Goal: Information Seeking & Learning: Learn about a topic

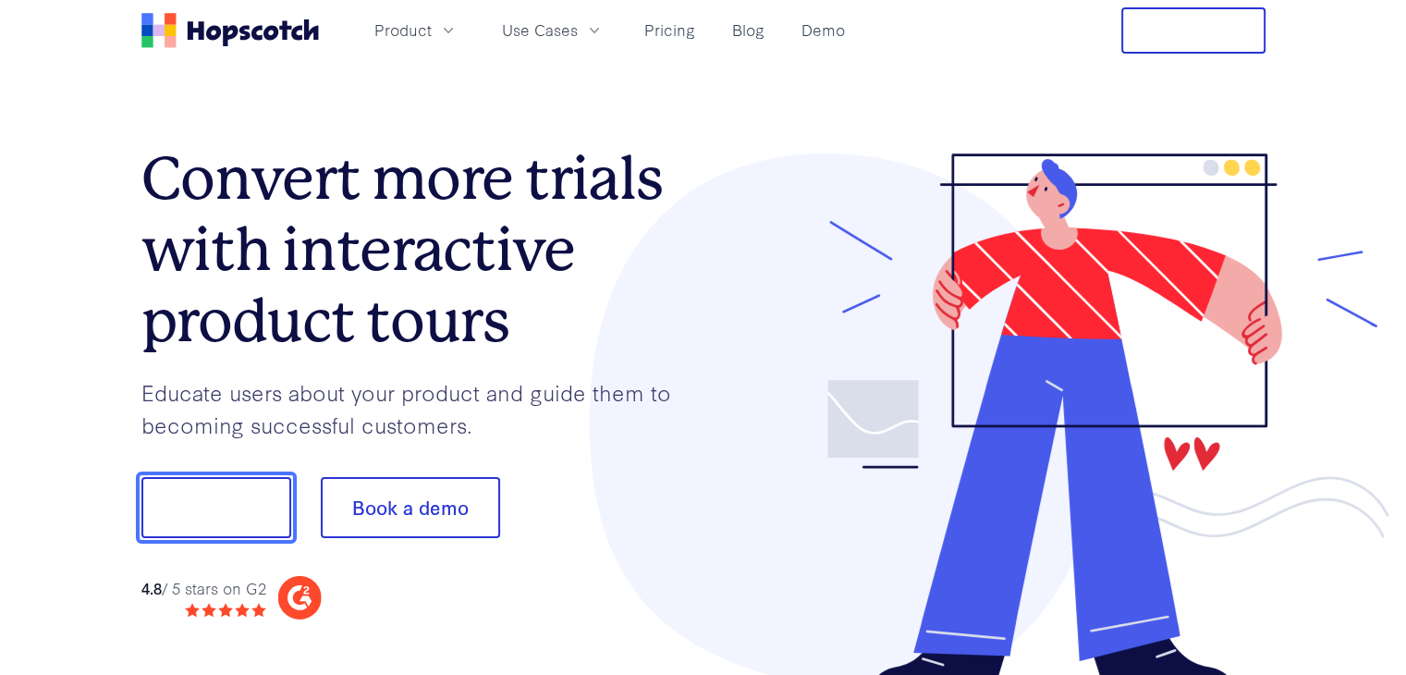
click at [203, 506] on button "Show me!" at bounding box center [216, 507] width 150 height 61
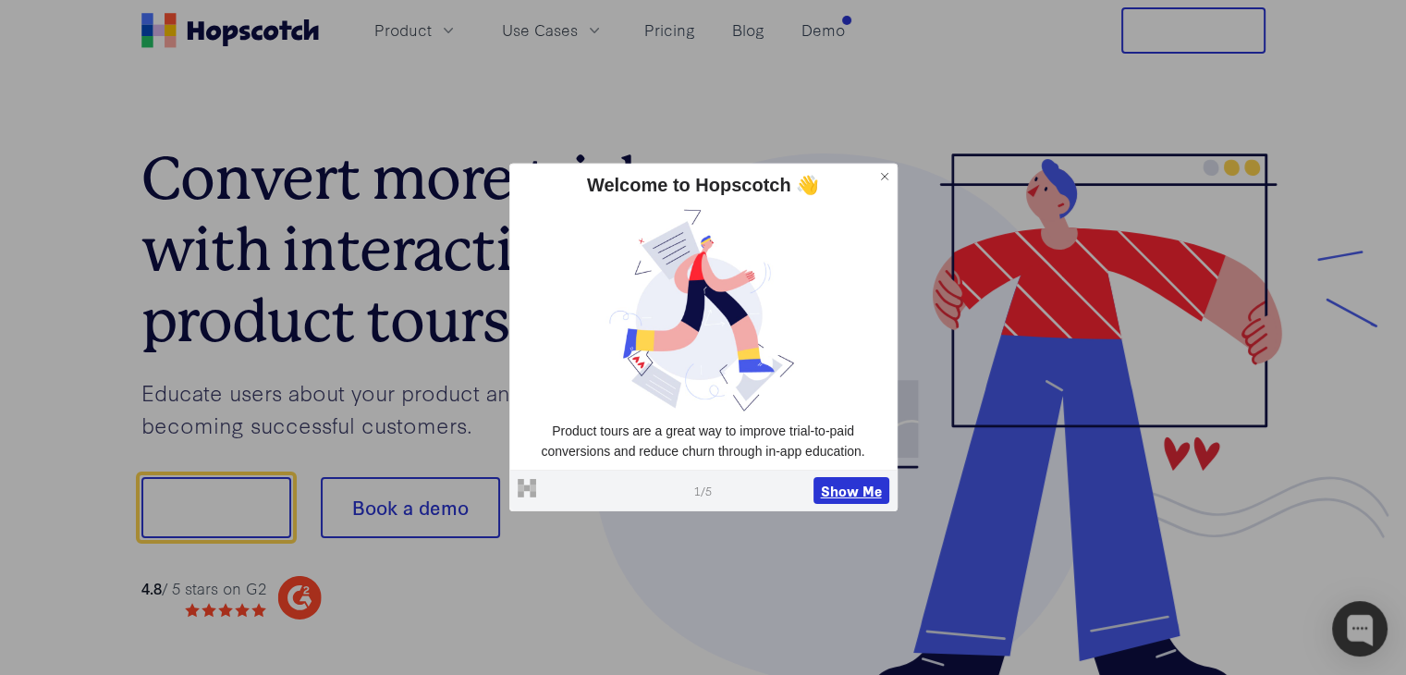
click at [855, 489] on button "Show Me" at bounding box center [851, 490] width 76 height 28
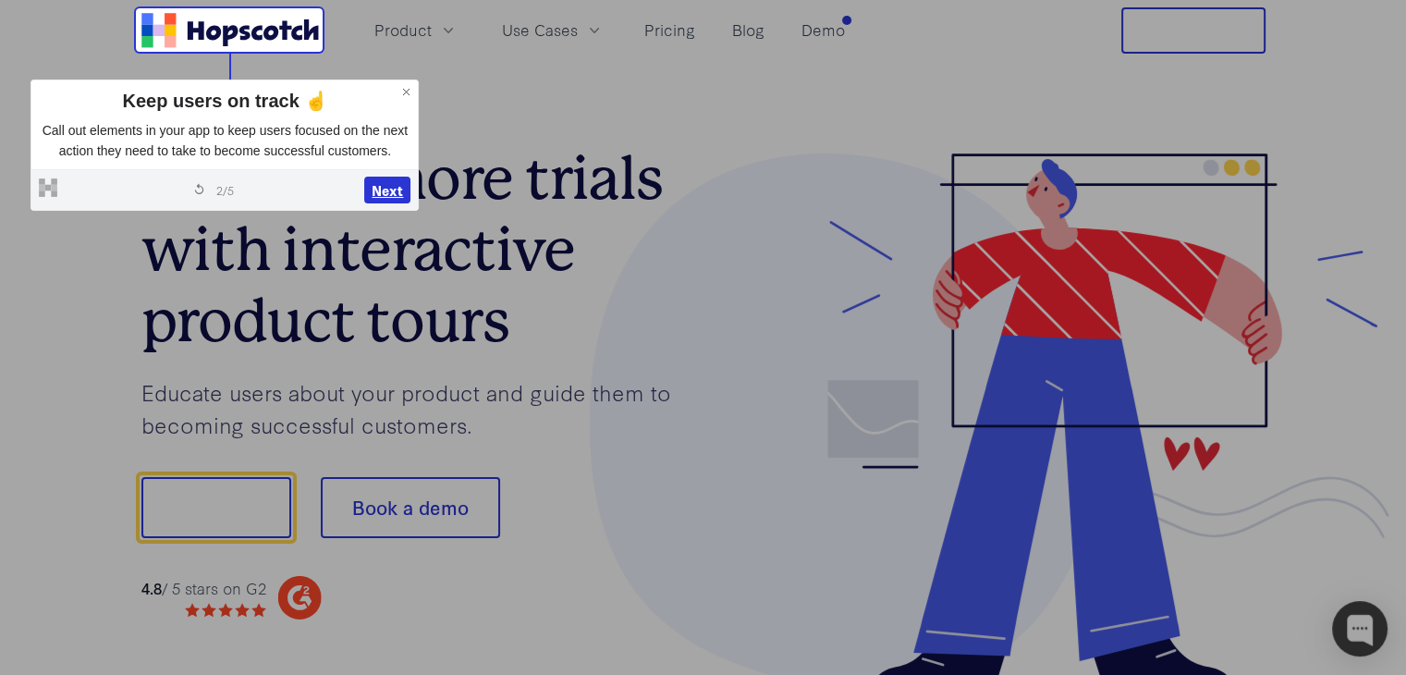
click at [391, 187] on button "Next" at bounding box center [387, 191] width 46 height 28
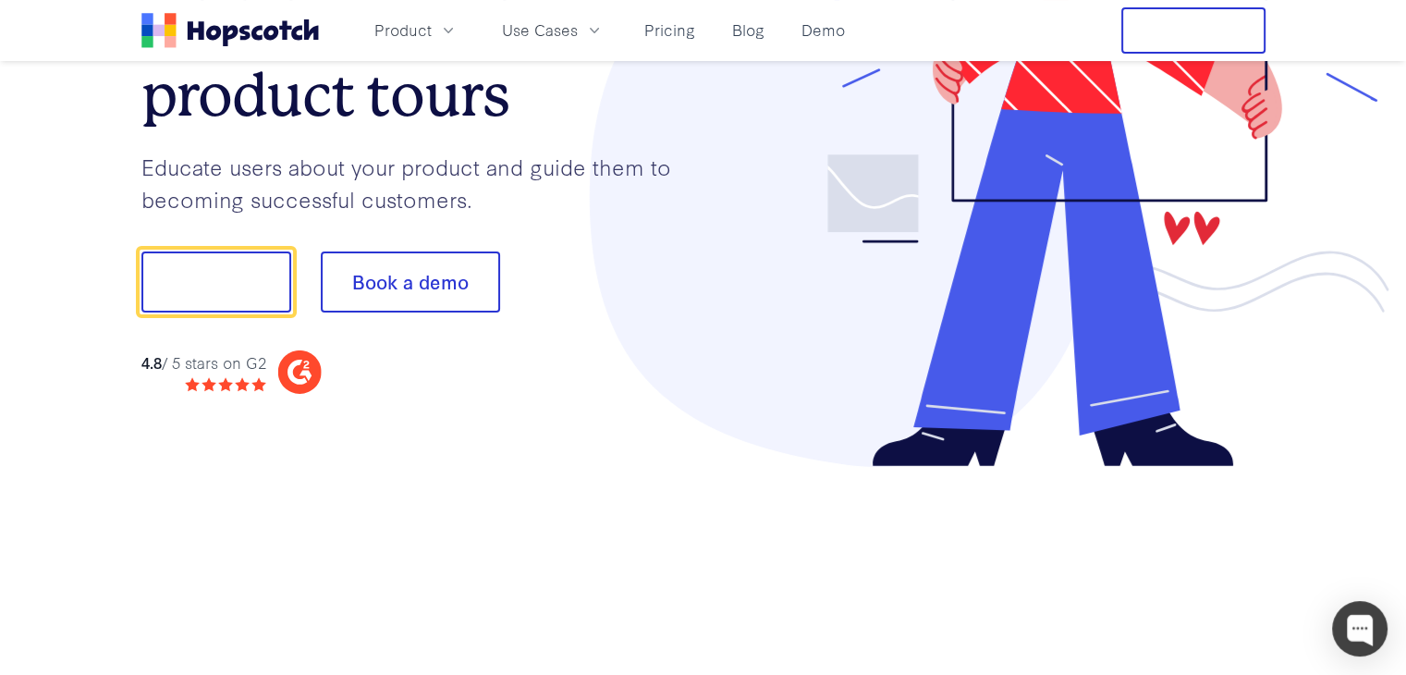
scroll to position [229, 0]
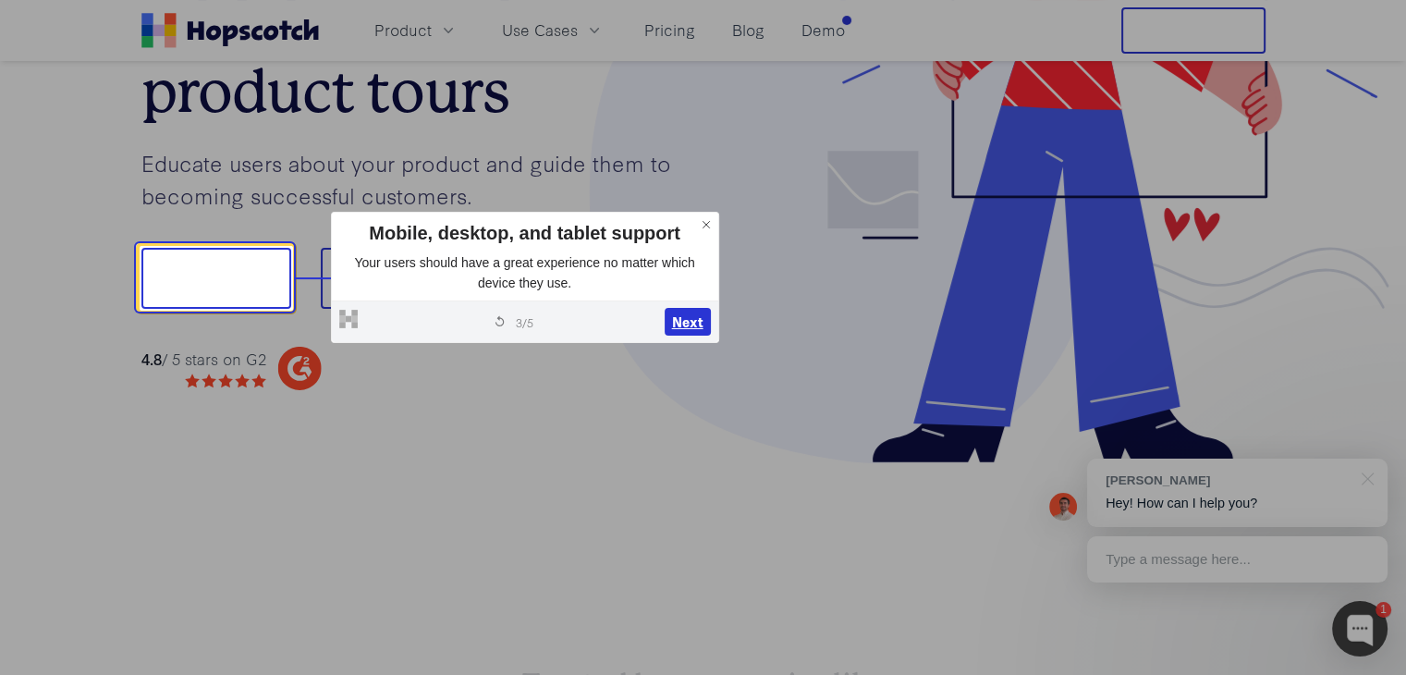
click at [695, 319] on button "Next" at bounding box center [688, 322] width 46 height 28
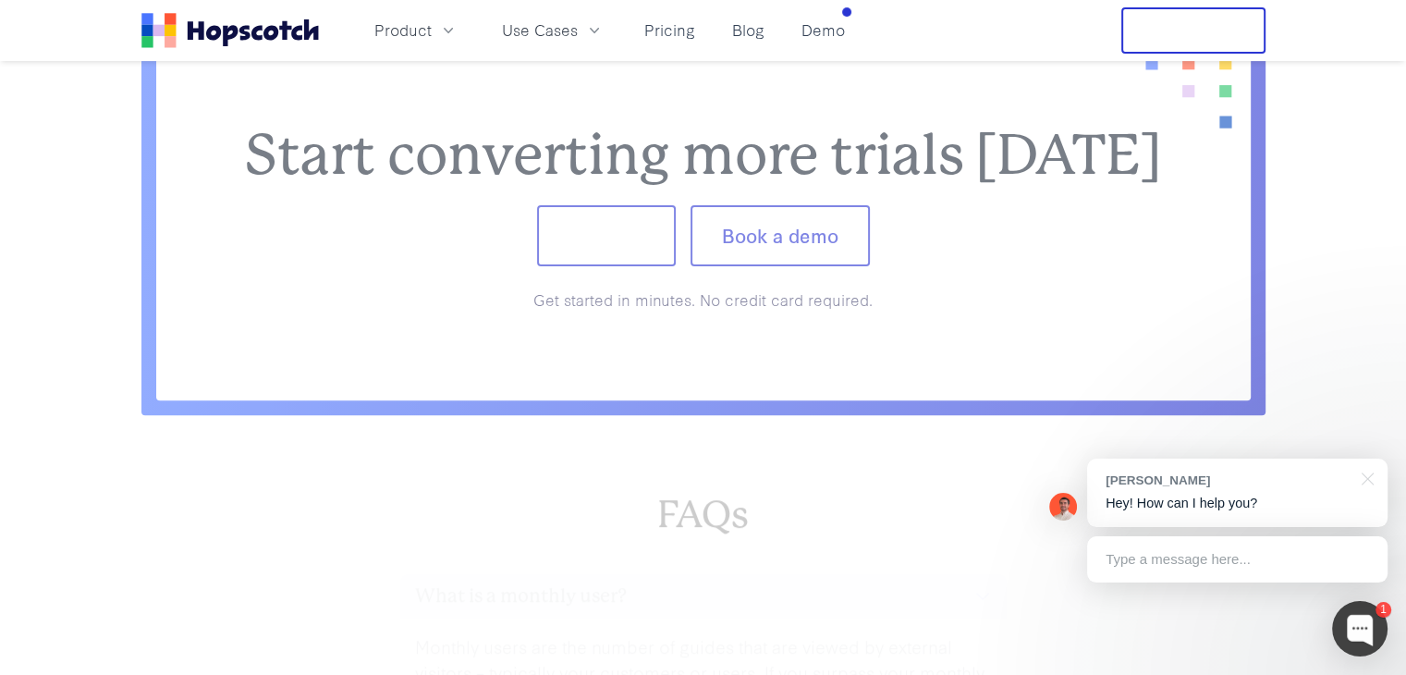
scroll to position [7619, 0]
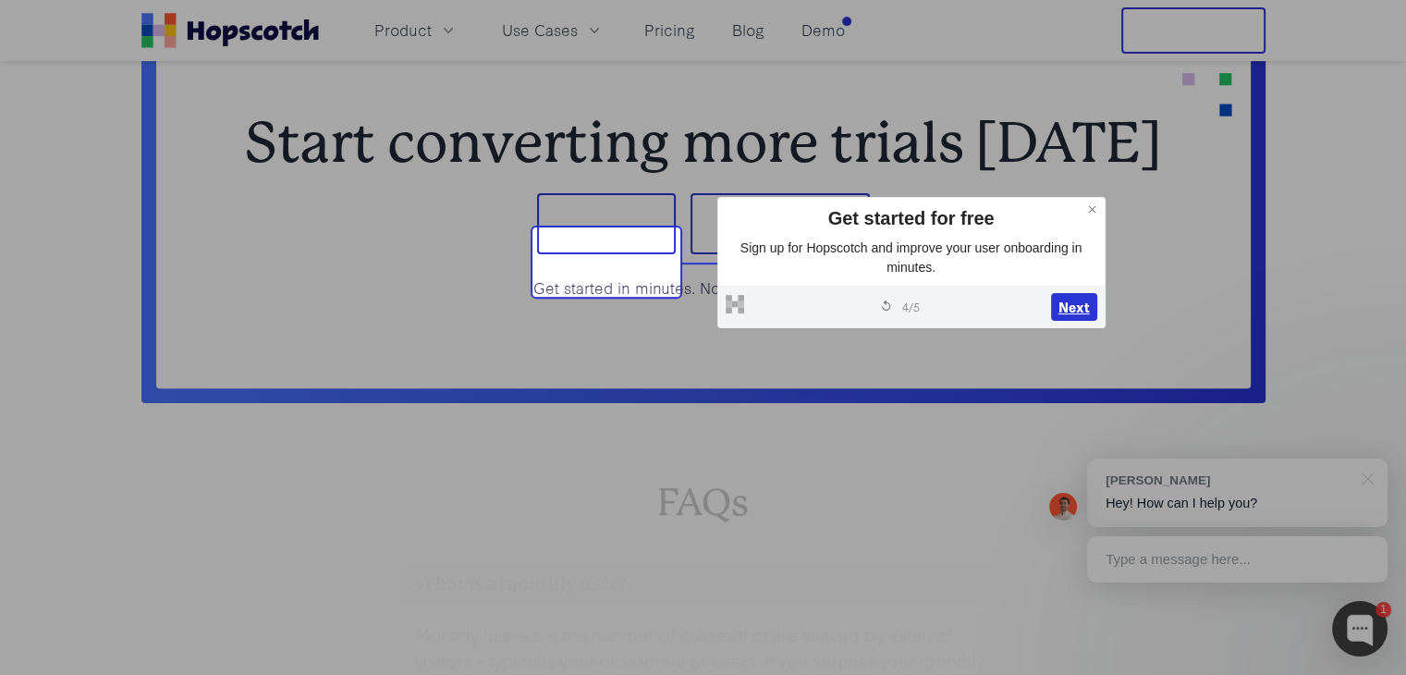
click at [1073, 309] on button "Next" at bounding box center [1074, 307] width 46 height 28
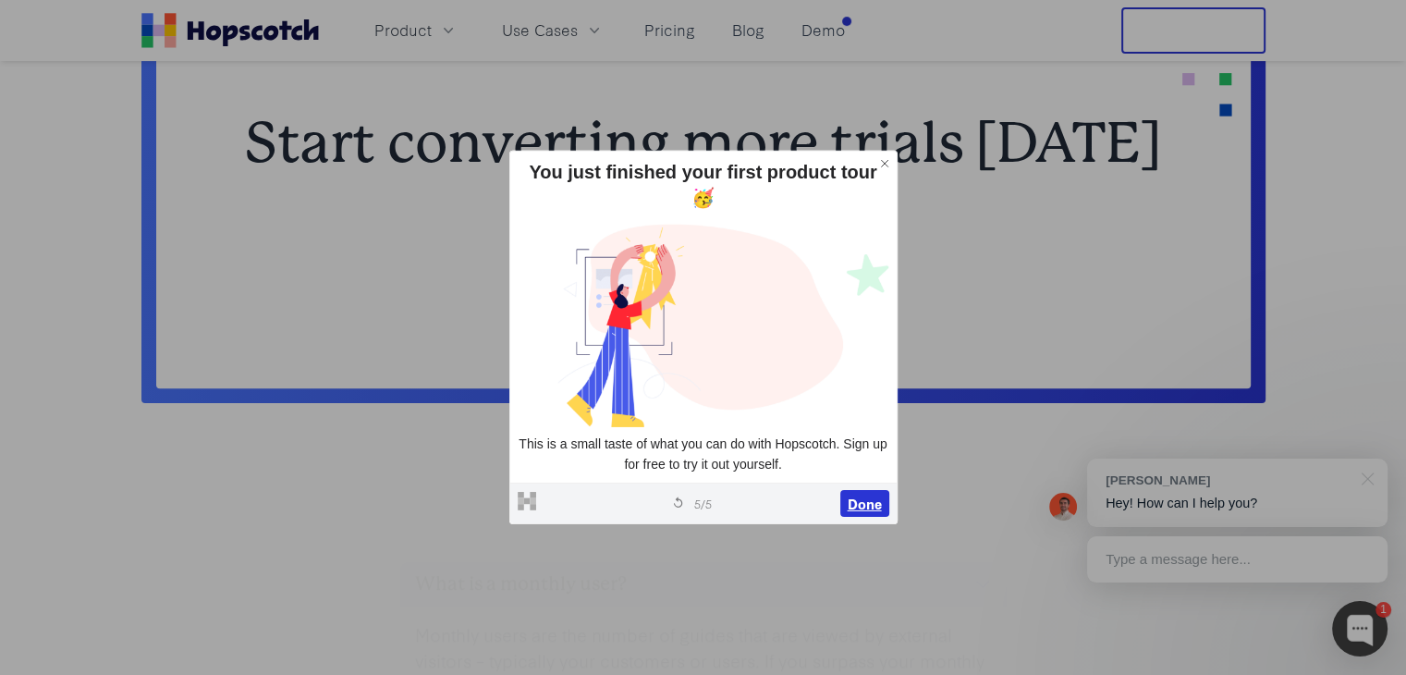
click at [865, 508] on button "Done" at bounding box center [864, 503] width 49 height 28
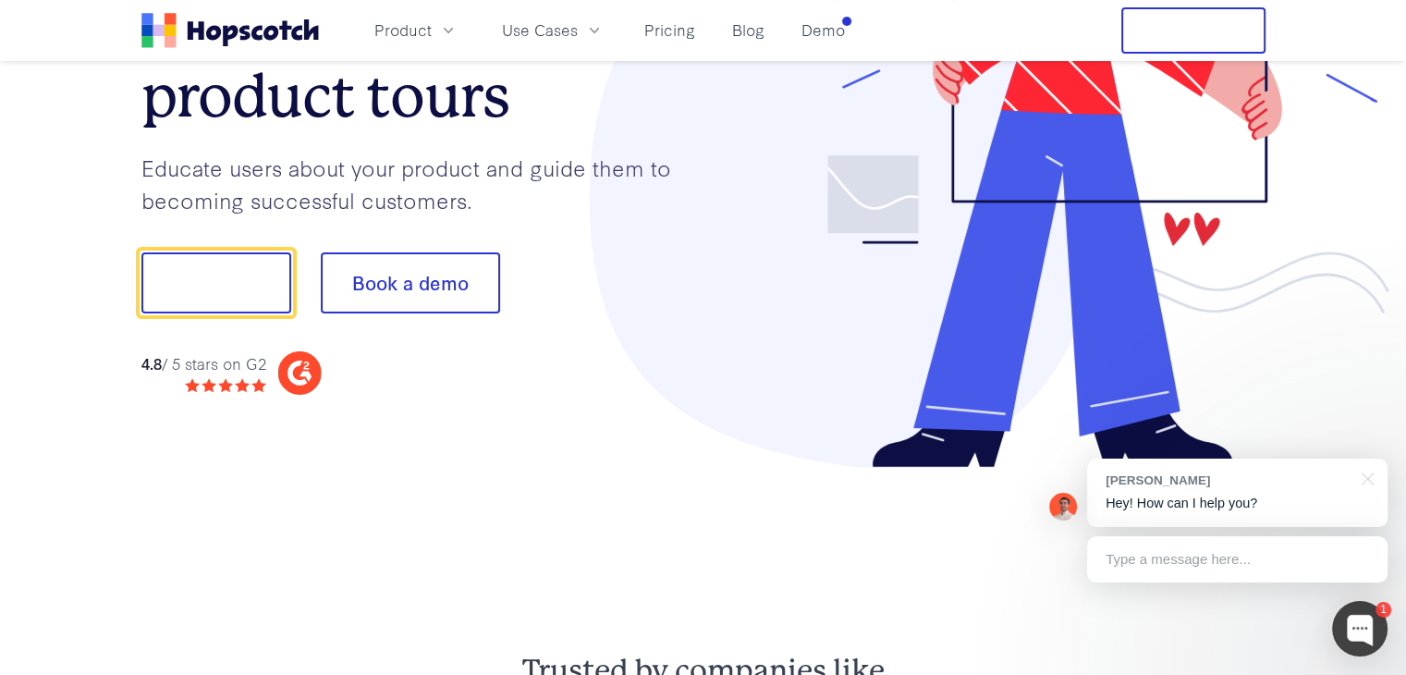
scroll to position [0, 0]
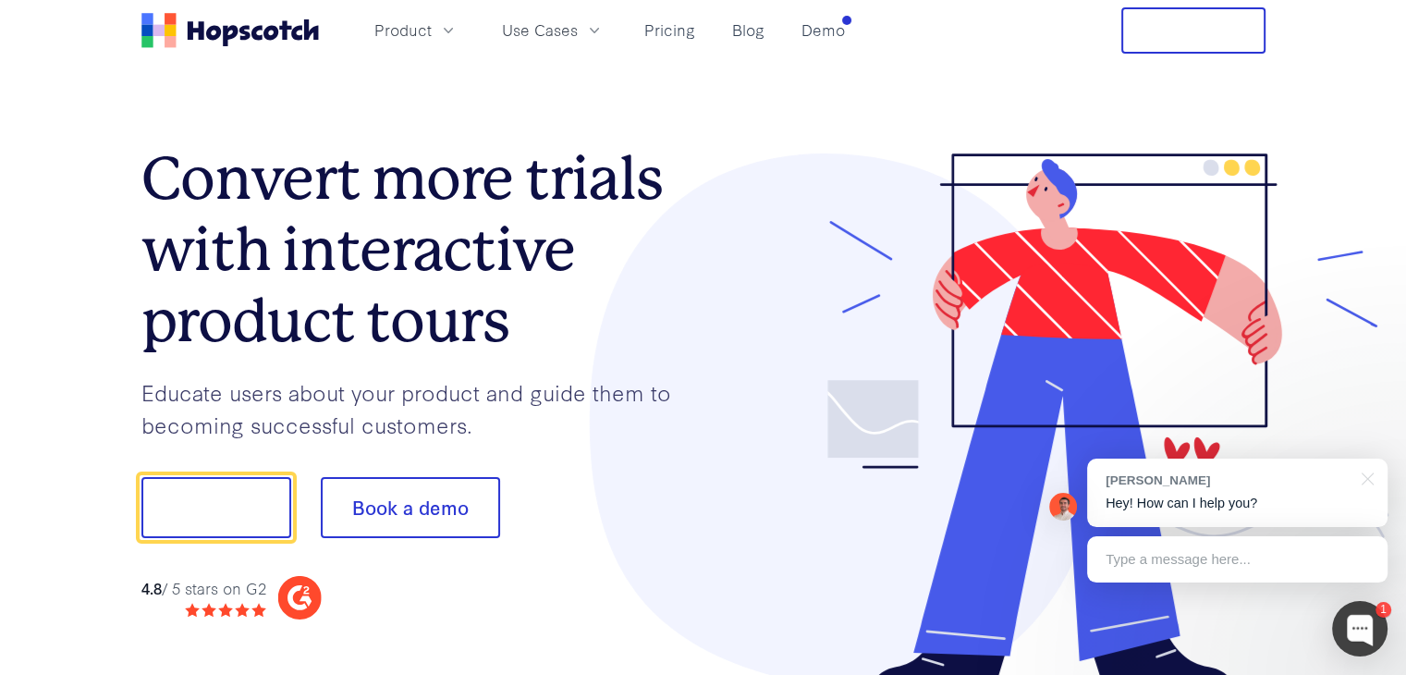
click at [857, 29] on nav "Product Use Cases Pricing Blog Demo Free Trial" at bounding box center [703, 30] width 1124 height 46
click at [682, 34] on link "Pricing" at bounding box center [670, 30] width 66 height 31
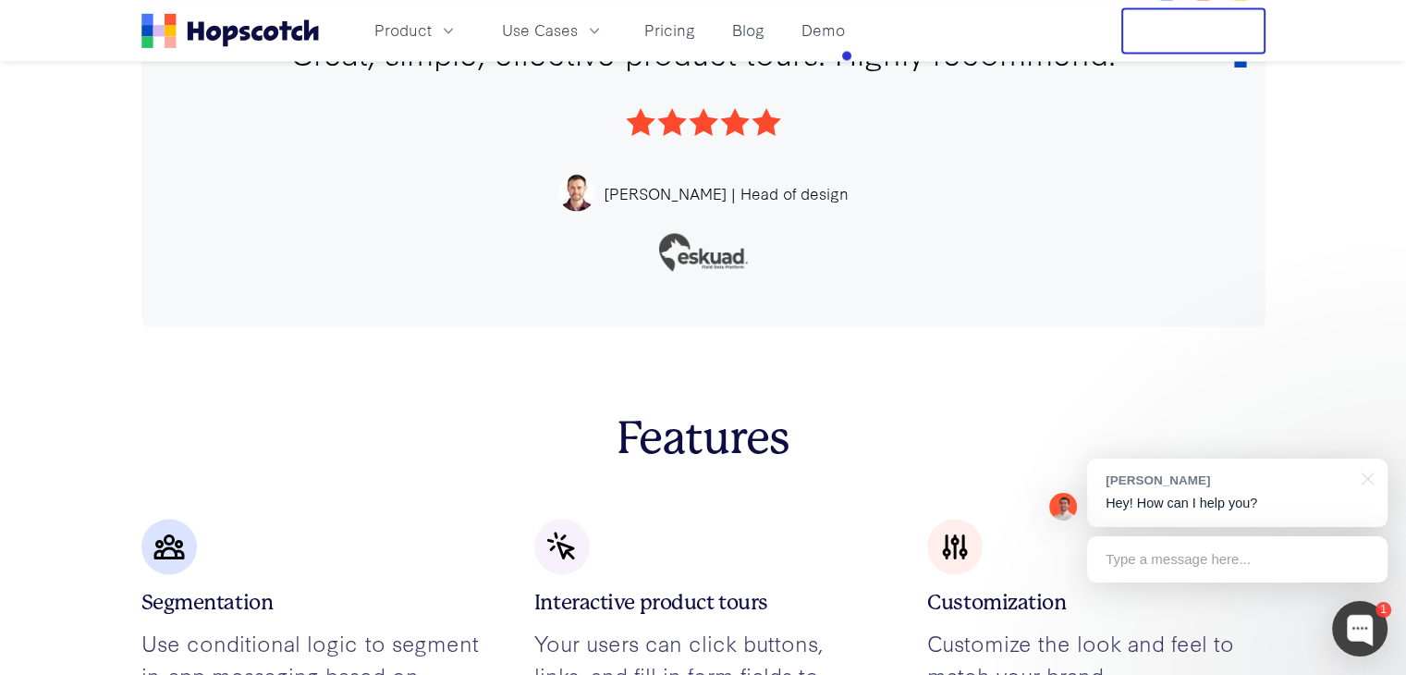
scroll to position [3260, 0]
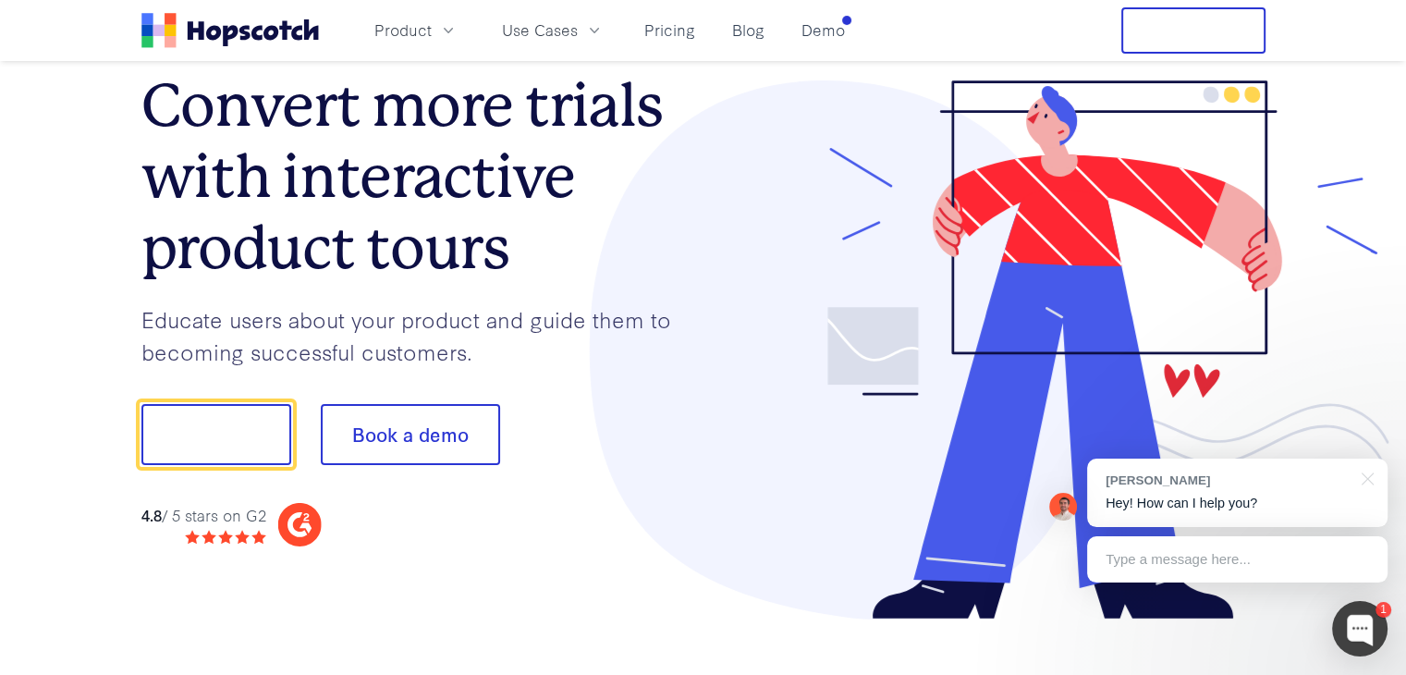
scroll to position [72, 0]
